Goal: Task Accomplishment & Management: Manage account settings

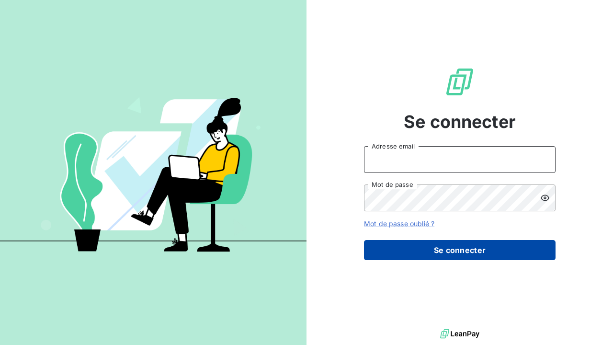
type input "[EMAIL_ADDRESS][DOMAIN_NAME]"
click at [433, 251] on button "Se connecter" at bounding box center [460, 250] width 192 height 20
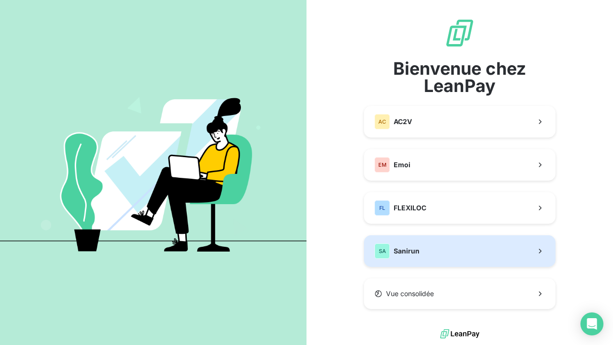
click at [401, 251] on span "Sanirun" at bounding box center [407, 251] width 26 height 10
